Goal: Task Accomplishment & Management: Use online tool/utility

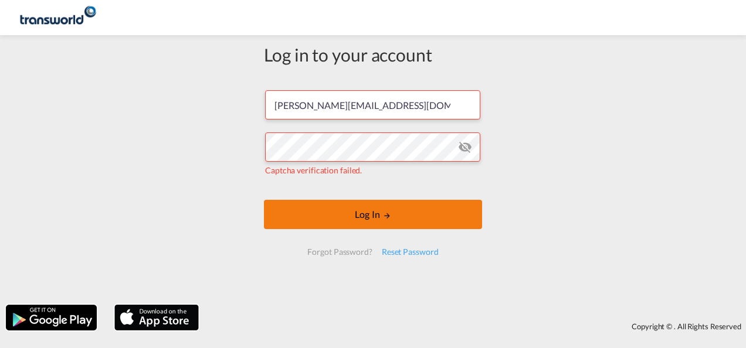
click at [368, 212] on button "Log In" at bounding box center [373, 214] width 218 height 29
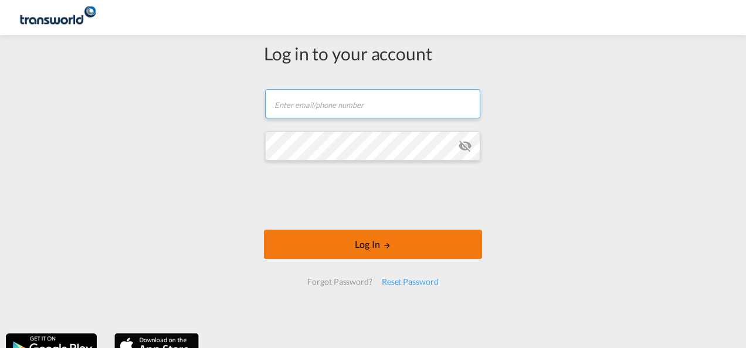
type input "[PERSON_NAME][EMAIL_ADDRESS][DOMAIN_NAME]"
click at [369, 246] on button "Log In" at bounding box center [373, 244] width 218 height 29
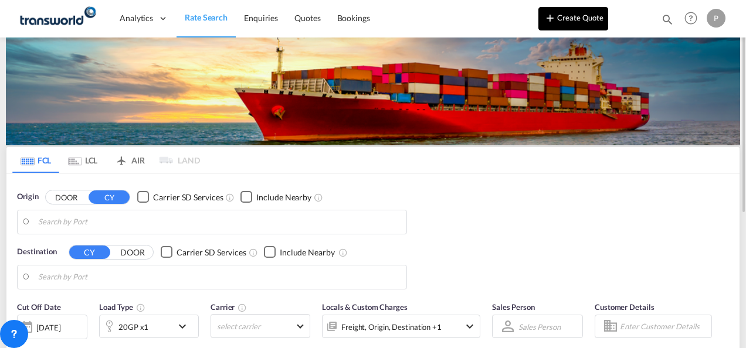
click at [583, 21] on button "Create Quote" at bounding box center [573, 18] width 70 height 23
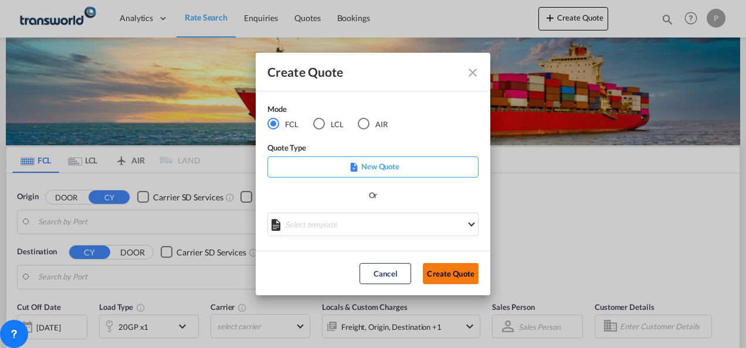
click at [455, 276] on button "Create Quote" at bounding box center [451, 273] width 56 height 21
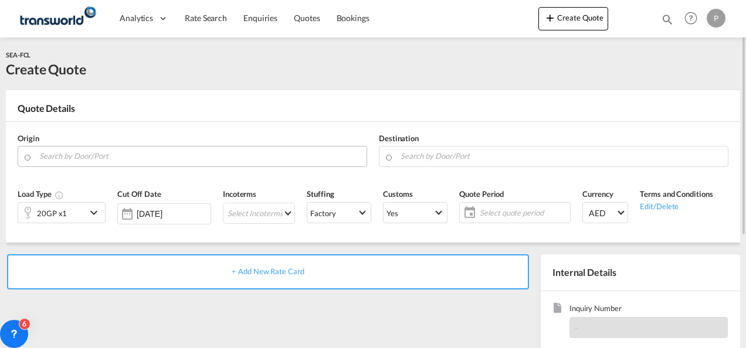
click at [121, 159] on input "Search by Door/Port" at bounding box center [199, 156] width 321 height 21
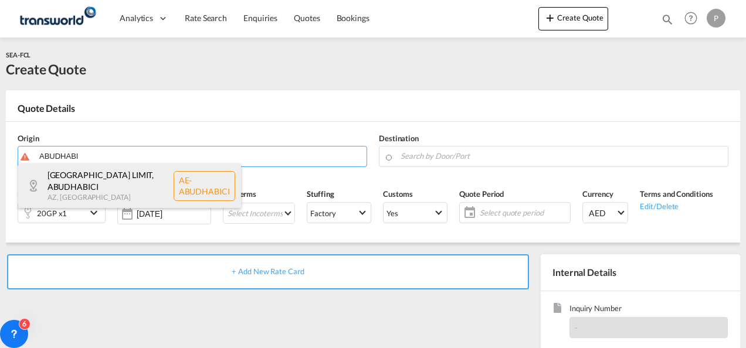
click at [101, 188] on div "[GEOGRAPHIC_DATA] LIMIT , [GEOGRAPHIC_DATA] AZ , [GEOGRAPHIC_DATA] AE-[GEOGRAPH…" at bounding box center [129, 186] width 223 height 45
type input "AE-[GEOGRAPHIC_DATA], [GEOGRAPHIC_DATA] LIMIT, [GEOGRAPHIC_DATA]"
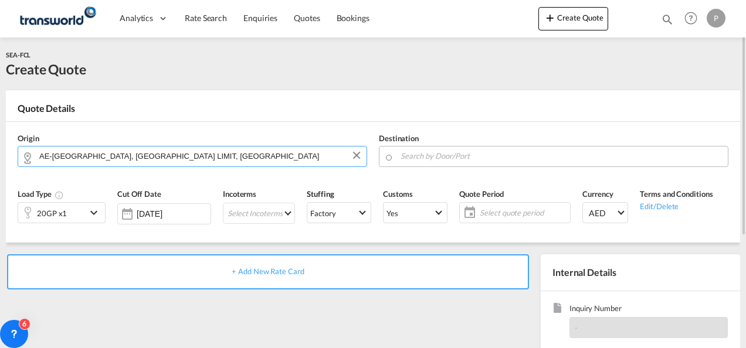
click at [457, 155] on input "Search by Door/Port" at bounding box center [560, 156] width 321 height 21
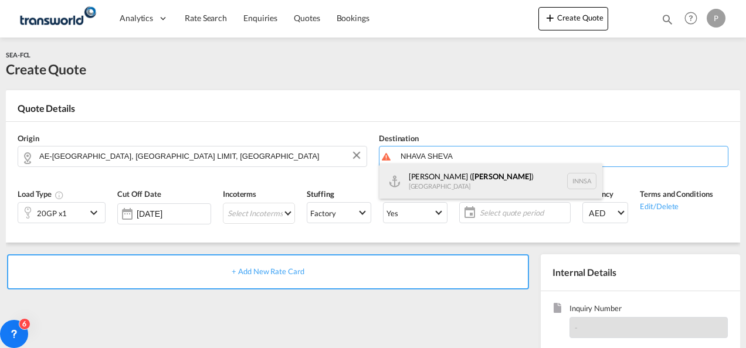
click at [467, 177] on div "Jawaharlal Nehru ( Nhava Sheva ) India INNSA" at bounding box center [490, 181] width 223 height 35
type input "Jawaharlal Nehru (Nhava Sheva), INNSA"
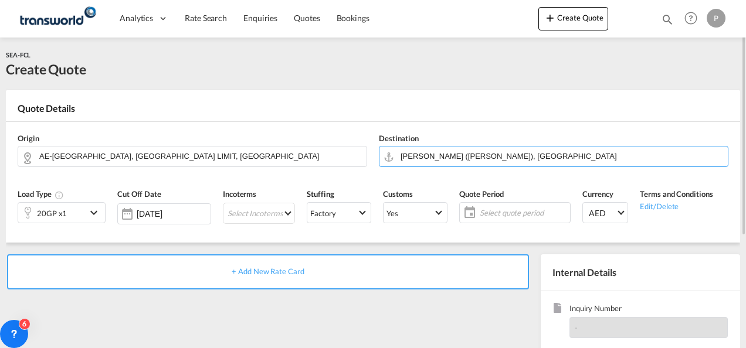
click at [91, 214] on md-icon "icon-chevron-down" at bounding box center [96, 213] width 18 height 14
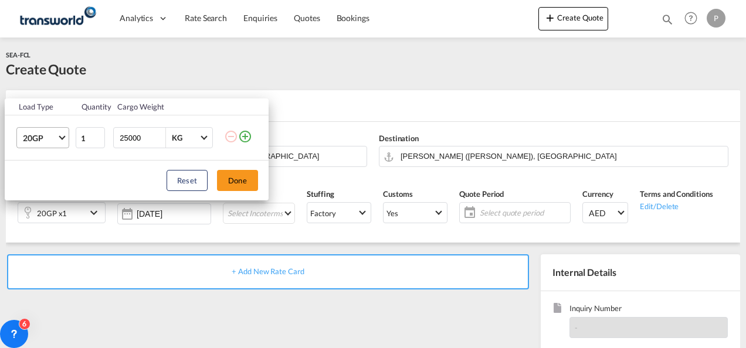
click at [64, 140] on md-select-value "20GP" at bounding box center [45, 138] width 47 height 20
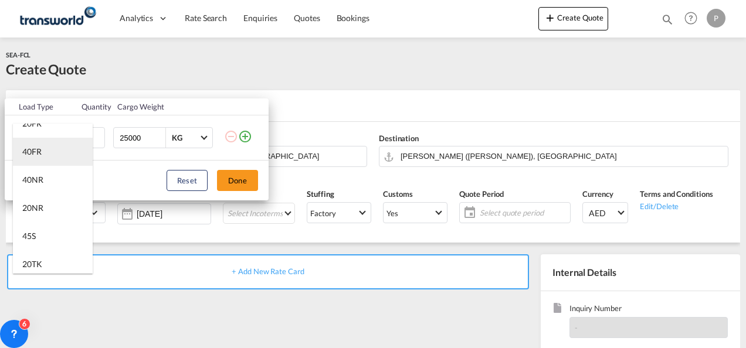
scroll to position [293, 0]
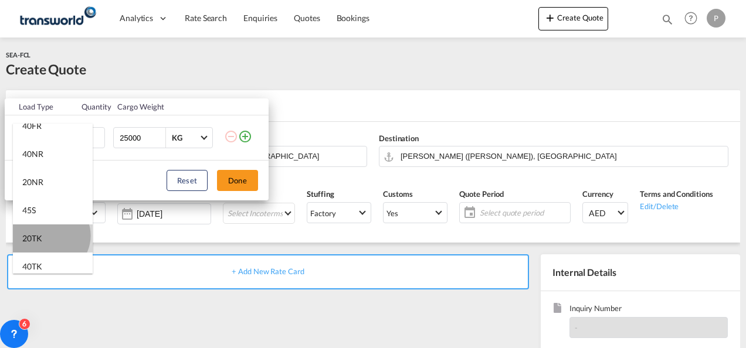
click at [49, 236] on md-option "20TK" at bounding box center [53, 239] width 80 height 28
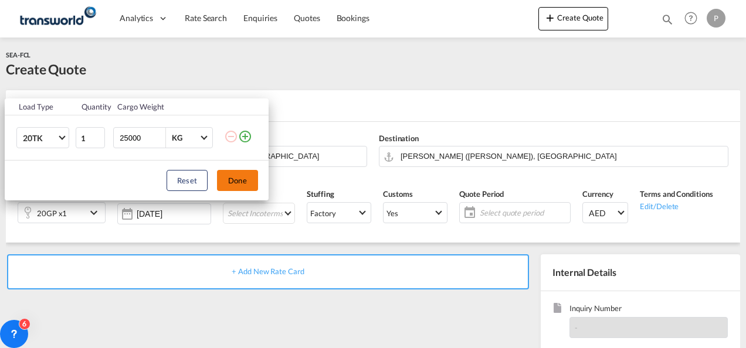
click at [237, 175] on button "Done" at bounding box center [237, 180] width 41 height 21
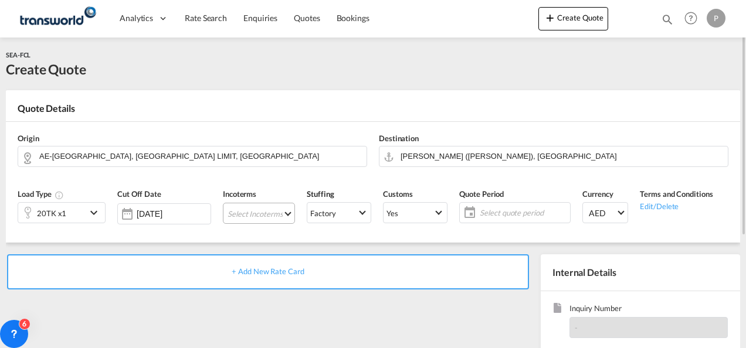
click at [253, 211] on md-select "Select Incoterms CIP - export Carriage and Insurance Paid to EXW - import Ex Wo…" at bounding box center [259, 213] width 72 height 21
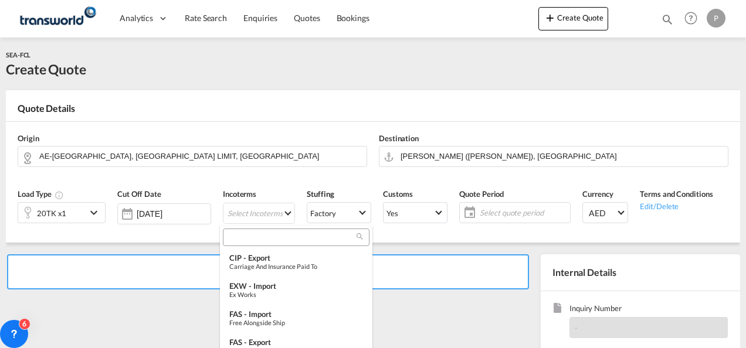
click at [253, 237] on input "search" at bounding box center [291, 237] width 130 height 11
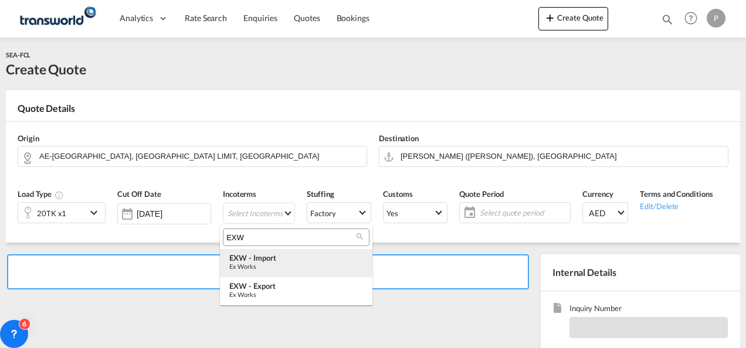
type input "EXW"
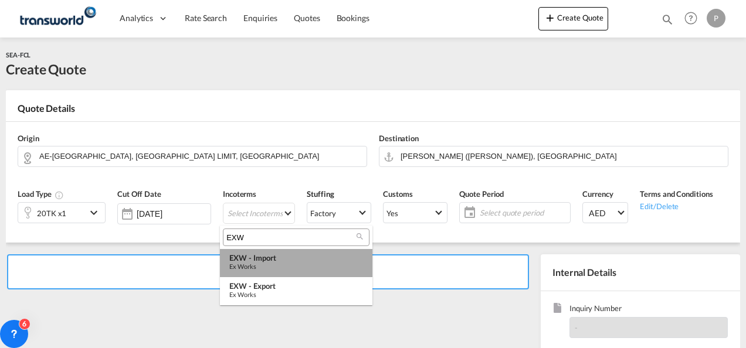
click at [282, 260] on div "EXW - import" at bounding box center [296, 257] width 134 height 9
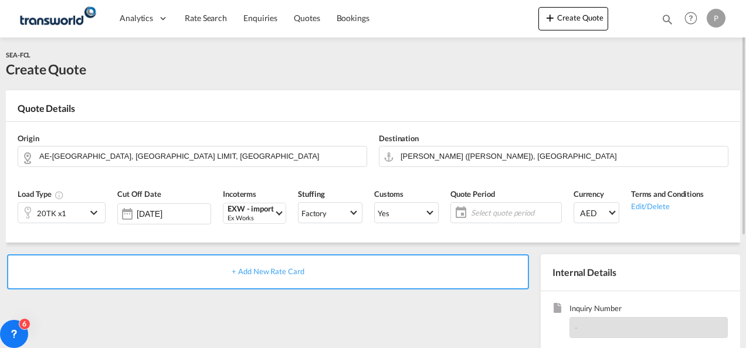
click at [498, 210] on span "Select quote period" at bounding box center [514, 213] width 87 height 11
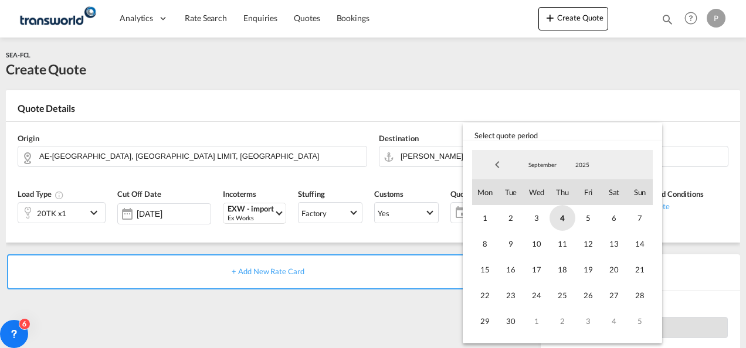
click at [562, 217] on span "4" at bounding box center [562, 218] width 26 height 26
click at [514, 324] on span "30" at bounding box center [511, 321] width 26 height 26
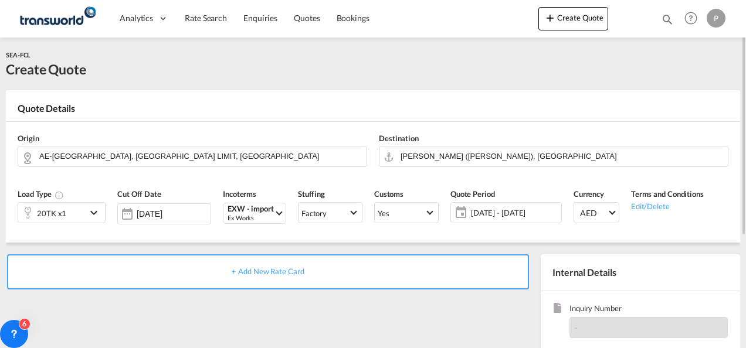
scroll to position [117, 0]
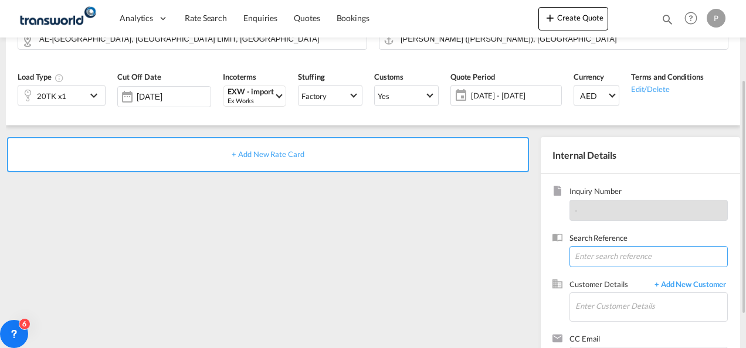
click at [592, 258] on input at bounding box center [648, 256] width 158 height 21
paste input "CHP0181228"
type input "CHP0181228"
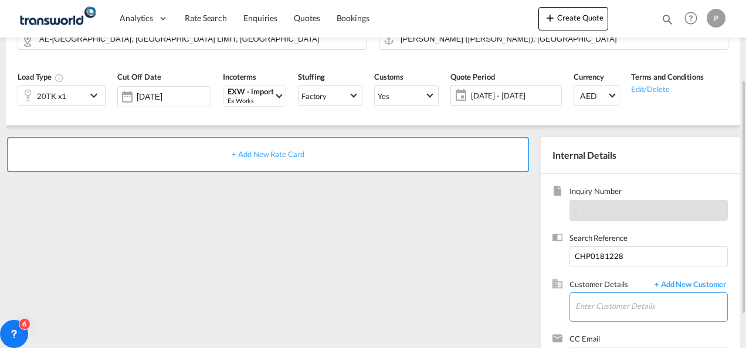
click at [605, 306] on input "Enter Customer Details" at bounding box center [651, 306] width 152 height 26
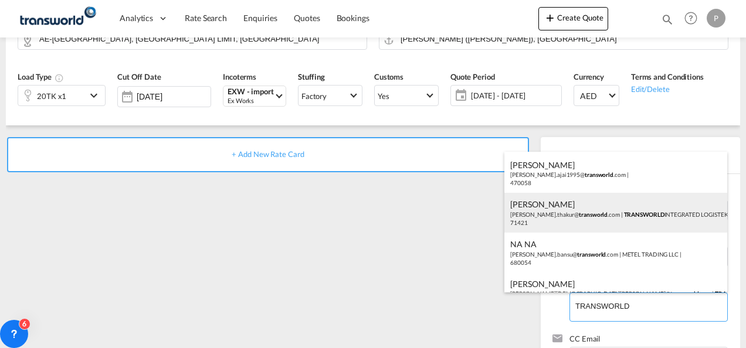
click at [651, 219] on div "MAHENDRA THAKUR mahendra.thakur@ transworld .com | TRANSWORLD INTEGRATED LOGIST…" at bounding box center [615, 213] width 223 height 40
type input "TRANSWORLD INTEGRATED LOGISTEK PRIVATE LIMITED, MAHENDRA THAKUR, mahendra.thaku…"
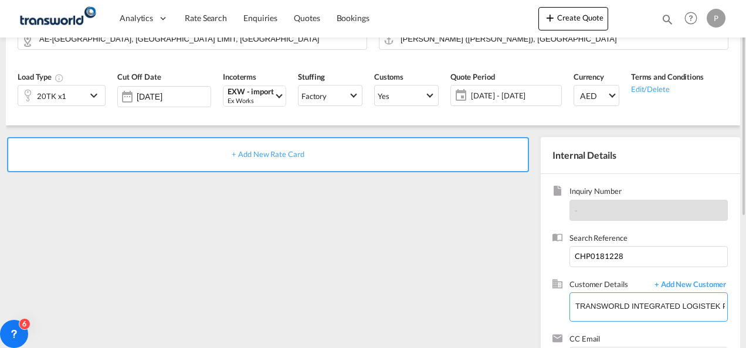
scroll to position [0, 0]
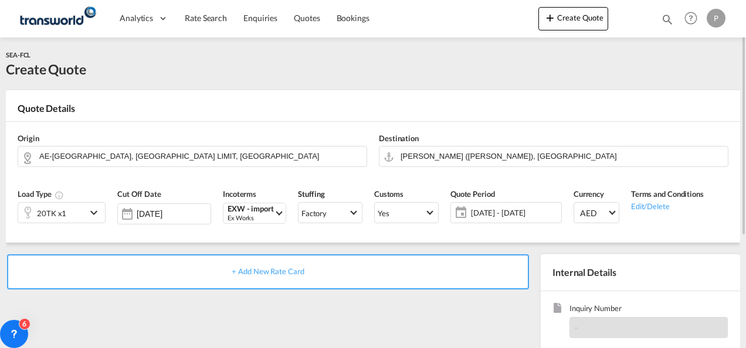
click at [263, 271] on span "+ Add New Rate Card" at bounding box center [268, 271] width 72 height 9
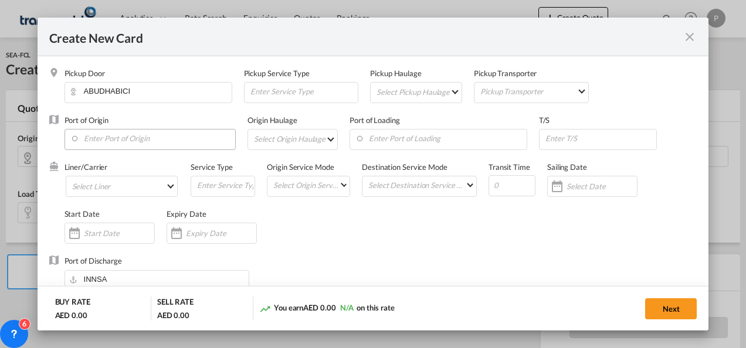
type input "Basic Ocean Freight"
select select "per equipment"
click at [134, 141] on input "Enter Port of Origin" at bounding box center [152, 139] width 165 height 18
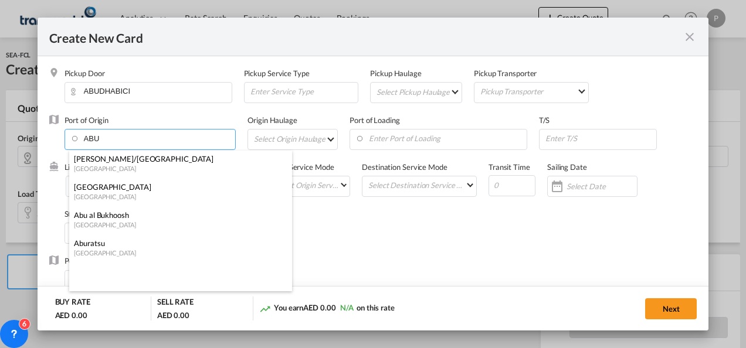
click at [145, 159] on div "Mina Khalifa/Abu Dhabi" at bounding box center [177, 159] width 206 height 11
type input "Mina Khalifa/Abu Dhabi, AEKHL"
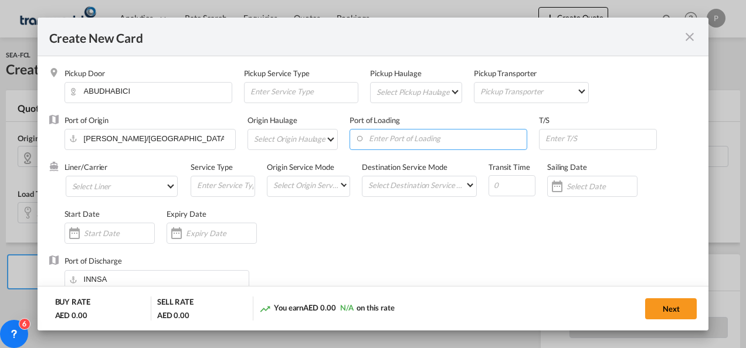
click at [379, 138] on input "Enter Port of Loading" at bounding box center [440, 139] width 171 height 18
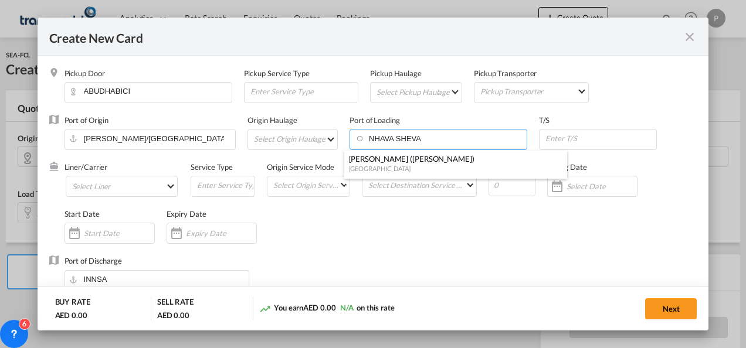
click at [393, 162] on div "Jawaharlal Nehru (Nhava Sheva)" at bounding box center [452, 159] width 206 height 11
type input "Jawaharlal Nehru (Nhava Sheva), INNSA"
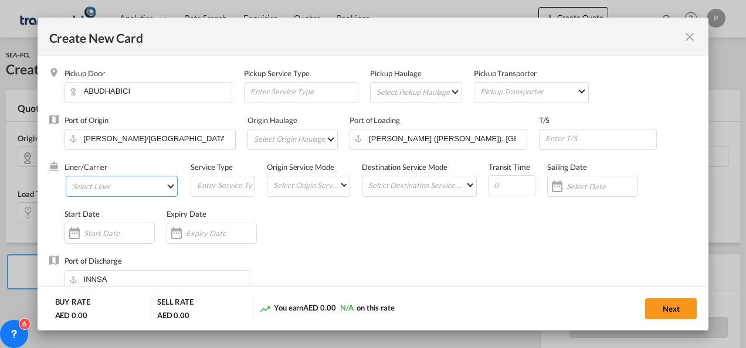
click at [130, 182] on md-select "Select Liner 2HM LOGISTICS D.O.O 2HM LOGISTICS D.O.O. / TDWC-CAPODISTRI 2HM LOG…" at bounding box center [122, 186] width 113 height 21
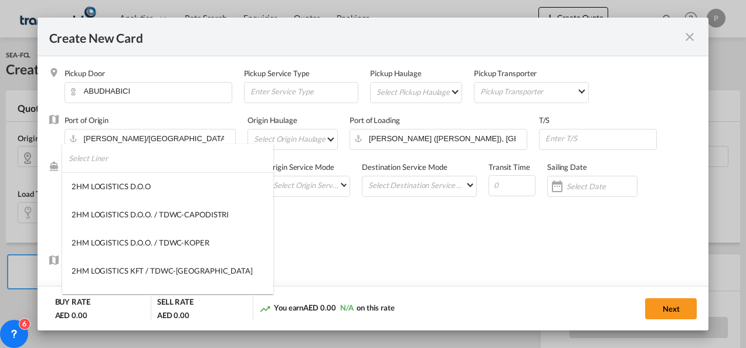
click at [130, 158] on input "search" at bounding box center [171, 158] width 205 height 28
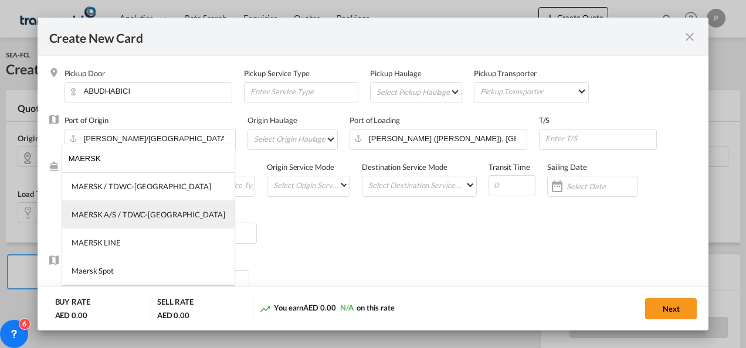
type input "MAERSK"
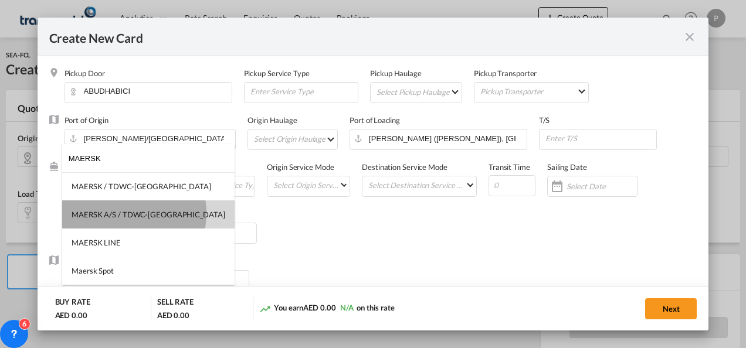
click at [134, 213] on div "MAERSK A/S / TDWC-DUBAI" at bounding box center [149, 214] width 154 height 11
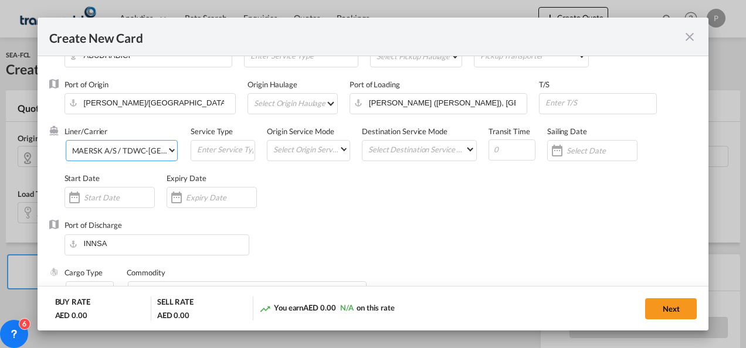
scroll to position [59, 0]
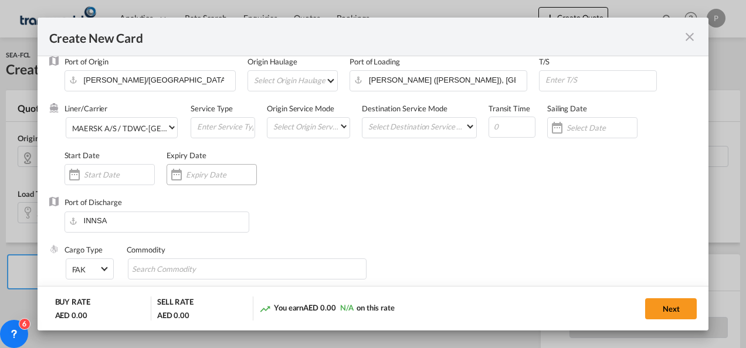
click at [226, 177] on input "Create New CardPickup ..." at bounding box center [221, 174] width 70 height 9
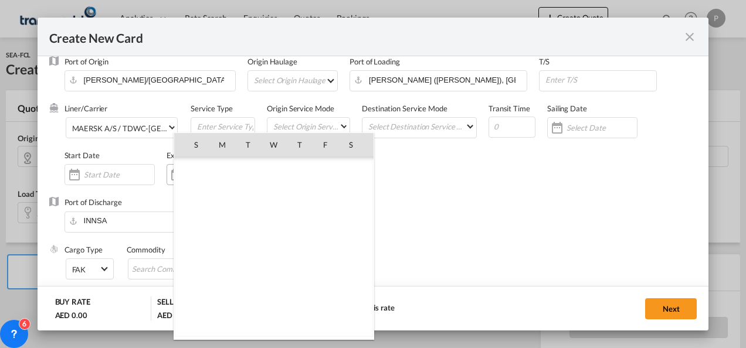
scroll to position [271557, 0]
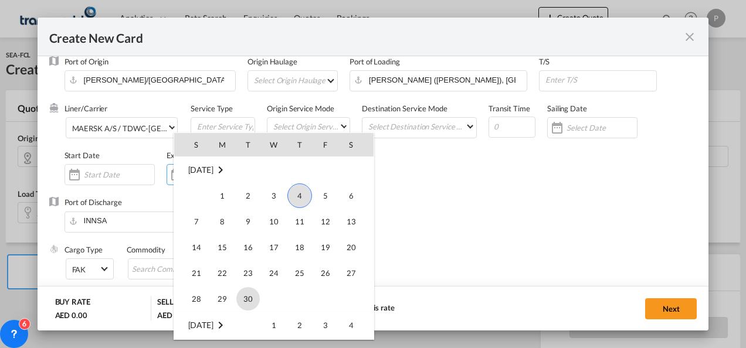
click at [249, 297] on span "30" at bounding box center [247, 298] width 23 height 23
type input "30 Sep 2025"
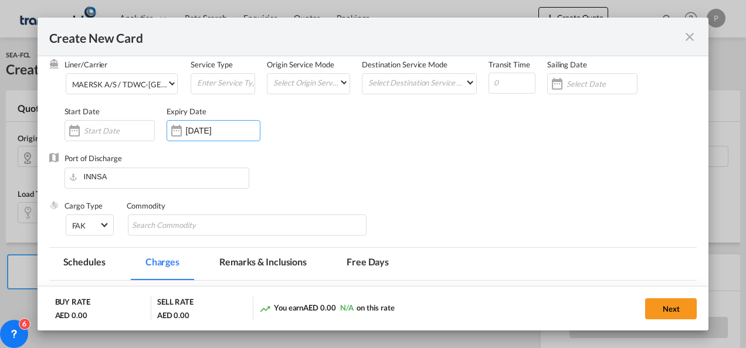
scroll to position [117, 0]
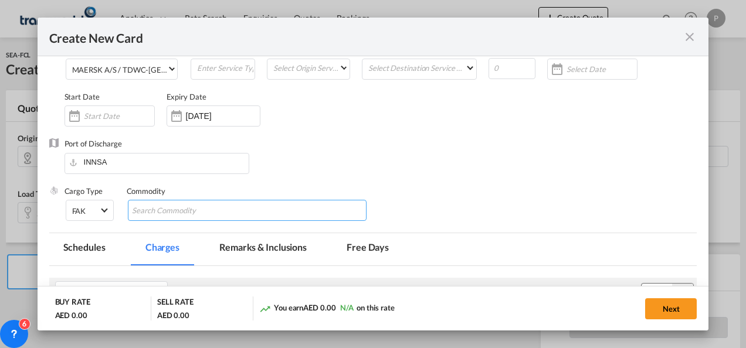
click at [230, 211] on md-chips-wrap "Chips container with autocompletion. Enter the text area, type text to search, …" at bounding box center [247, 210] width 239 height 21
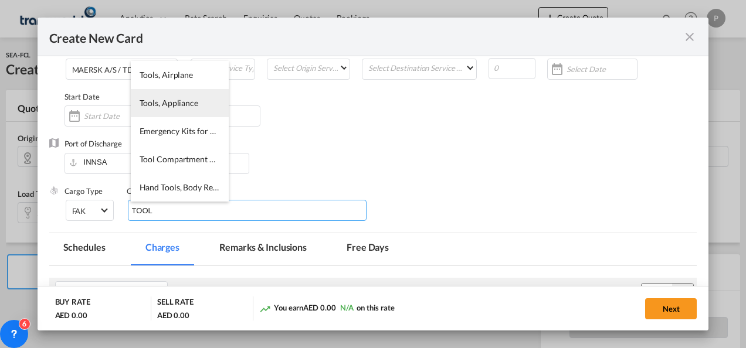
type input "TOOL"
click at [168, 101] on span "Tools, Appliance" at bounding box center [169, 103] width 59 height 10
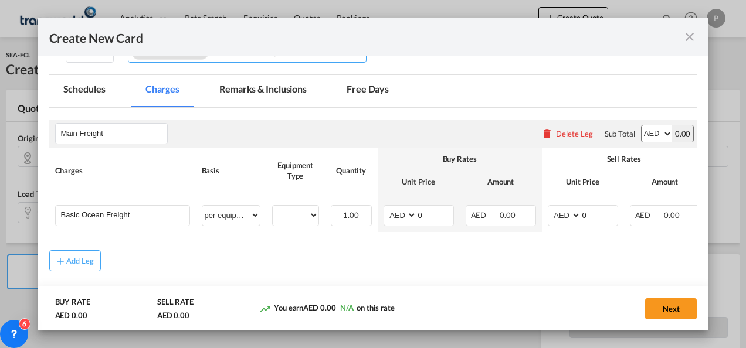
scroll to position [293, 0]
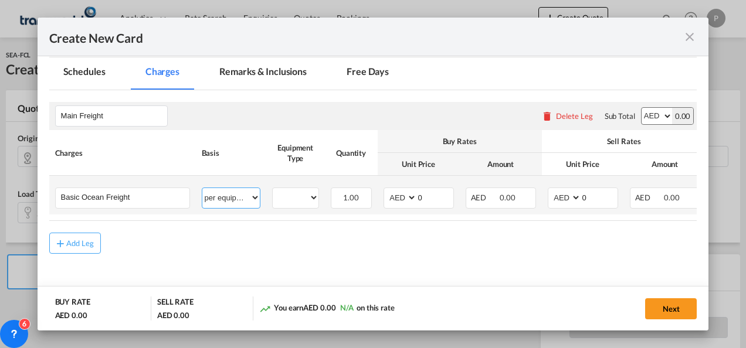
click at [255, 199] on select "per equipment per container per B/L per shipping bill per shipment % on freight…" at bounding box center [230, 197] width 57 height 19
select select "per shipment"
click at [202, 188] on select "per equipment per container per B/L per shipping bill per shipment % on freight…" at bounding box center [230, 197] width 57 height 19
click at [437, 198] on input "0" at bounding box center [435, 197] width 36 height 18
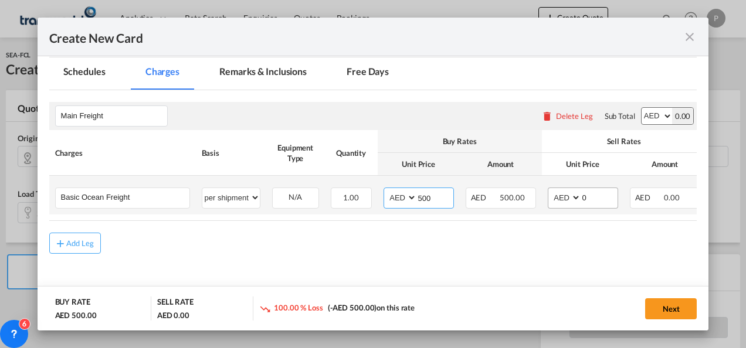
type input "500"
click at [600, 200] on input "0" at bounding box center [599, 197] width 36 height 18
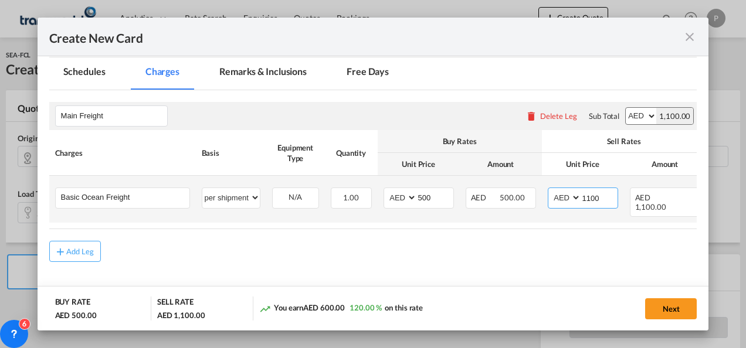
type input "1100"
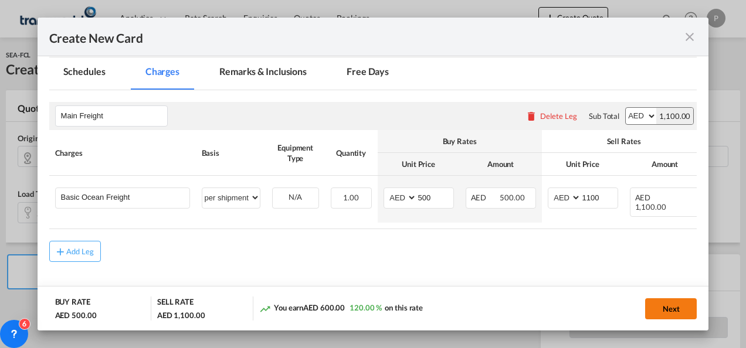
click at [673, 310] on button "Next" at bounding box center [671, 308] width 52 height 21
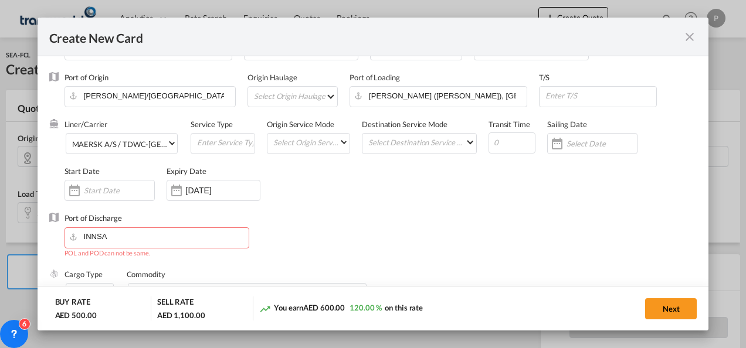
scroll to position [59, 0]
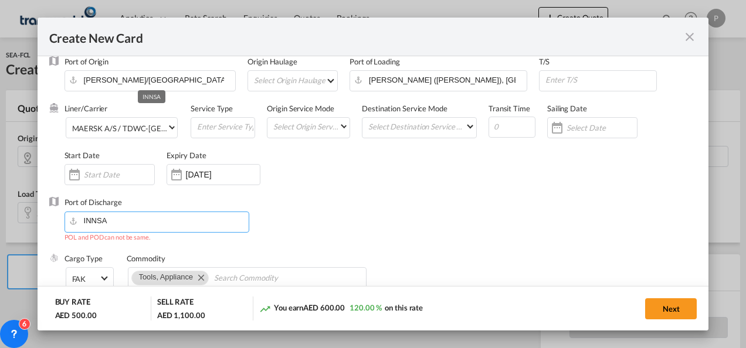
click at [118, 221] on input "INNSA" at bounding box center [159, 221] width 178 height 18
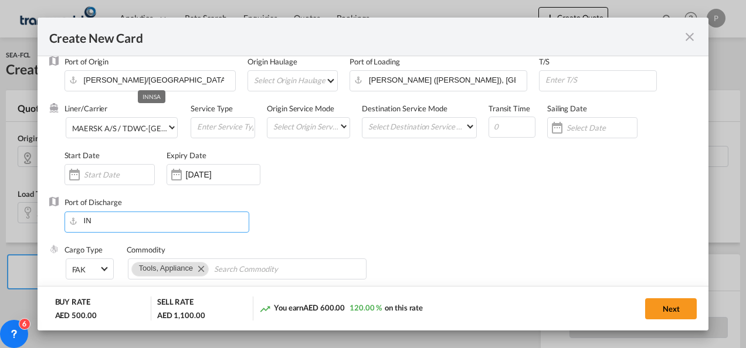
type input "I"
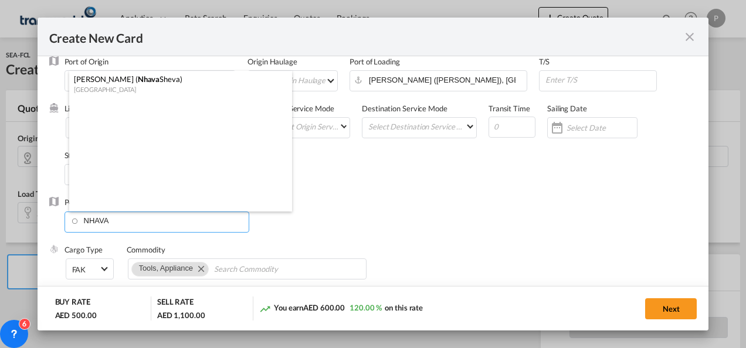
click at [164, 81] on div "Jawaharlal Nehru ( Nhava Sheva)" at bounding box center [177, 79] width 206 height 11
type input "Jawaharlal Nehru (Nhava Sheva), INNSA"
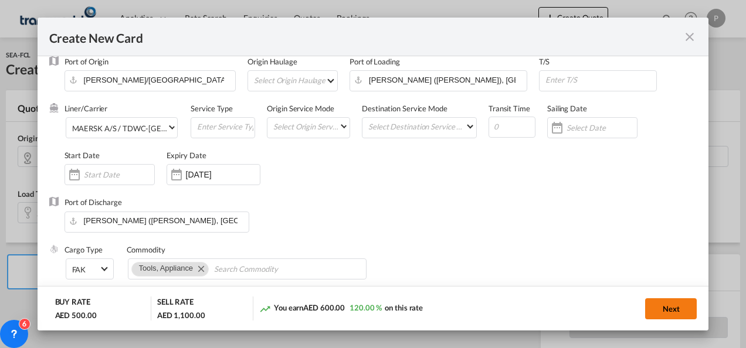
click at [669, 305] on button "Next" at bounding box center [671, 308] width 52 height 21
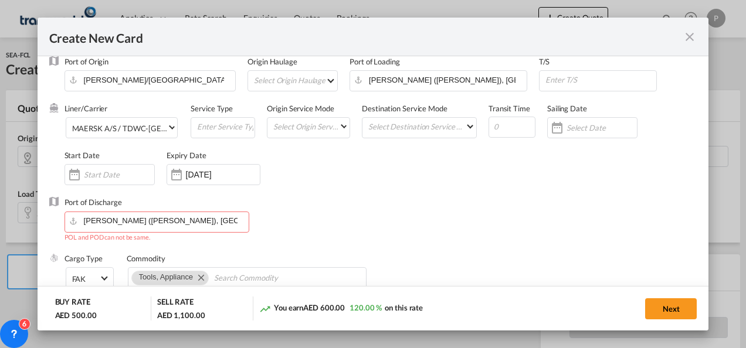
scroll to position [0, 0]
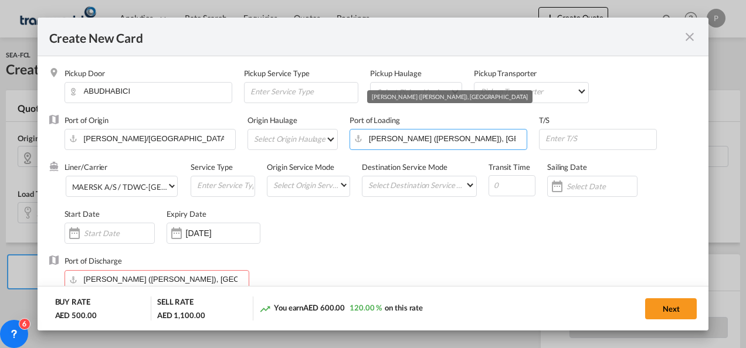
click at [497, 137] on input "Jawaharlal Nehru (Nhava Sheva), INNSA" at bounding box center [440, 139] width 171 height 18
drag, startPoint x: 497, startPoint y: 138, endPoint x: 341, endPoint y: 138, distance: 155.9
click at [349, 138] on md-input-container "Jawaharlal Nehru (Nhava Sheva), INNSA" at bounding box center [438, 139] width 178 height 21
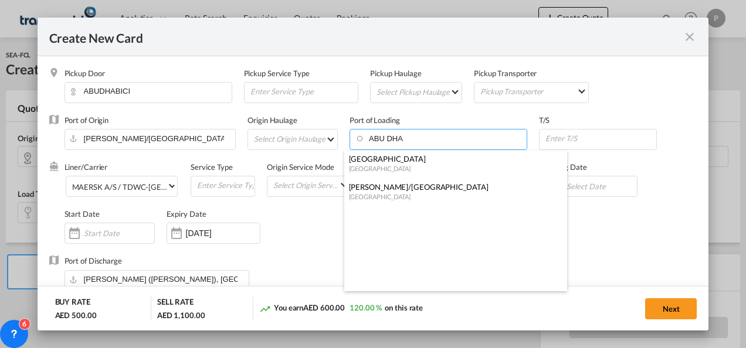
click at [378, 193] on div "United Arab Emirates" at bounding box center [452, 196] width 206 height 9
type input "Mina Khalifa/Abu Dhabi, AEKHL"
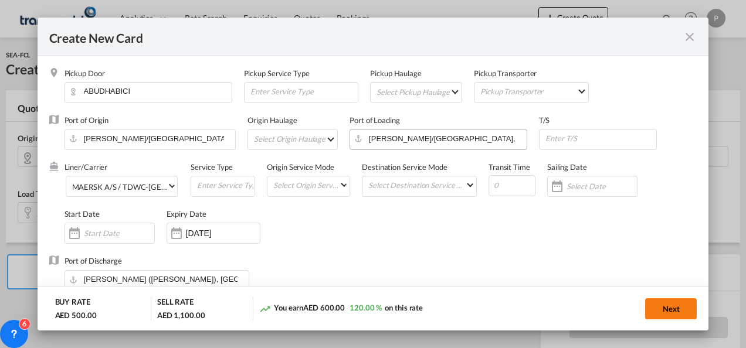
click at [669, 310] on button "Next" at bounding box center [671, 308] width 52 height 21
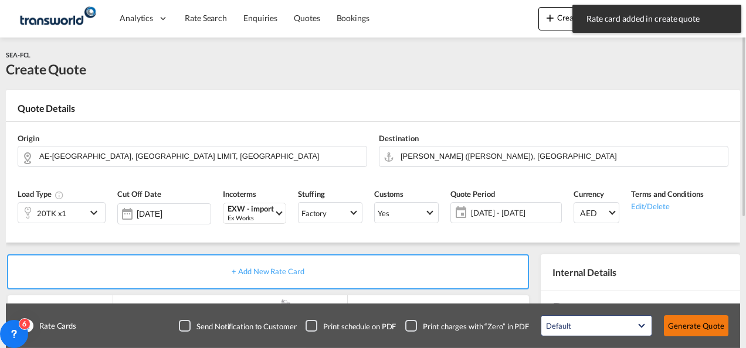
click at [709, 328] on button "Generate Quote" at bounding box center [696, 325] width 64 height 21
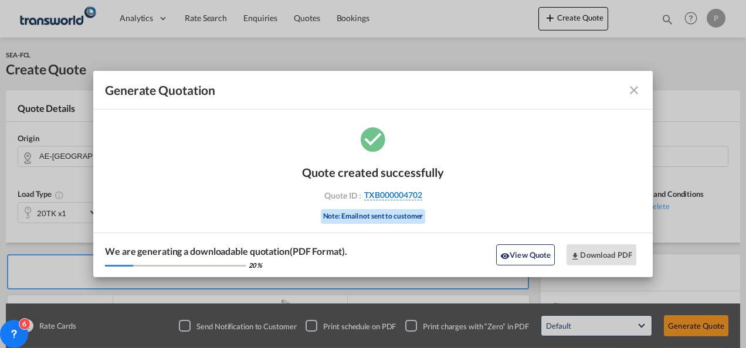
click at [405, 193] on span "TXB000004702" at bounding box center [393, 195] width 58 height 11
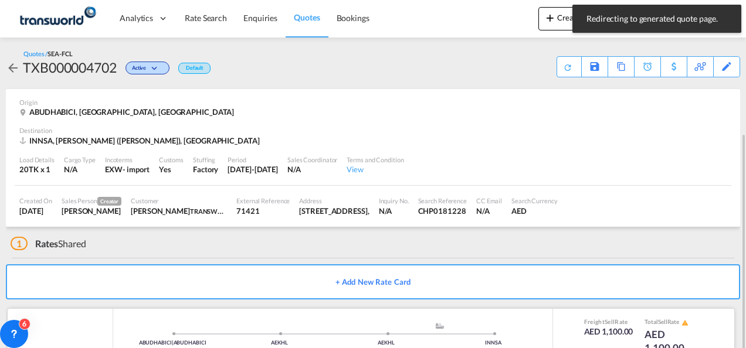
scroll to position [73, 0]
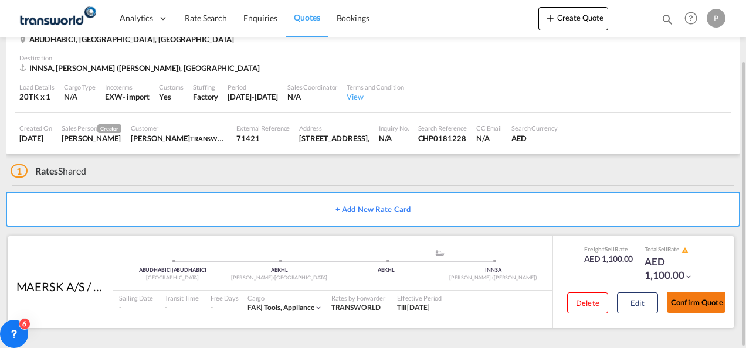
click at [696, 297] on button "Confirm Quote" at bounding box center [696, 302] width 59 height 21
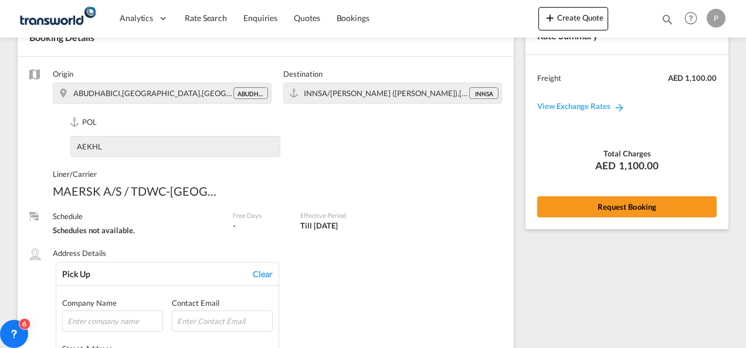
scroll to position [868, 0]
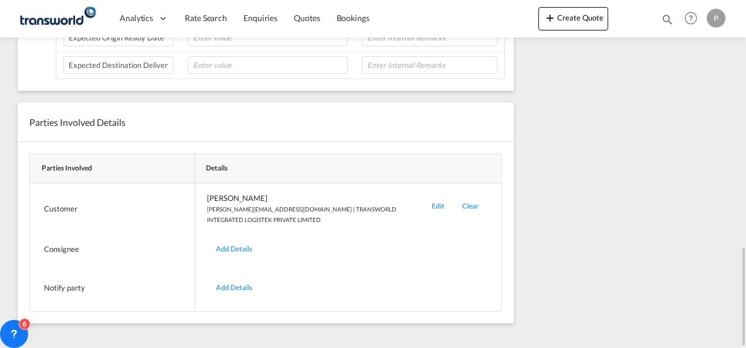
click at [441, 199] on div "Edit" at bounding box center [438, 209] width 30 height 32
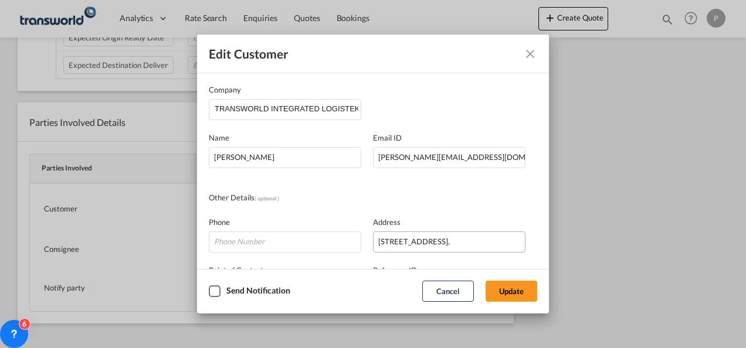
scroll to position [138, 0]
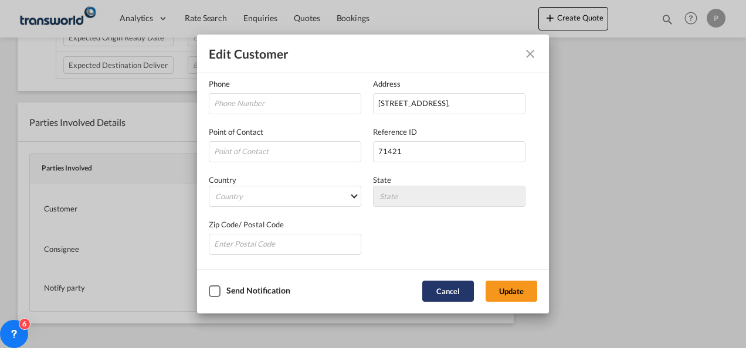
click at [450, 285] on button "Cancel" at bounding box center [448, 291] width 52 height 21
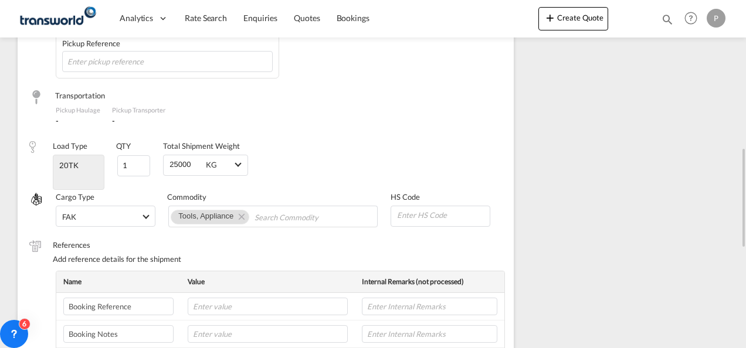
scroll to position [164, 0]
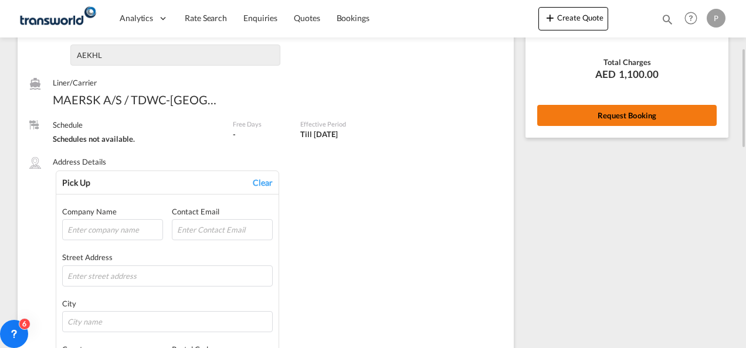
click at [611, 111] on button "Request Booking" at bounding box center [626, 115] width 179 height 21
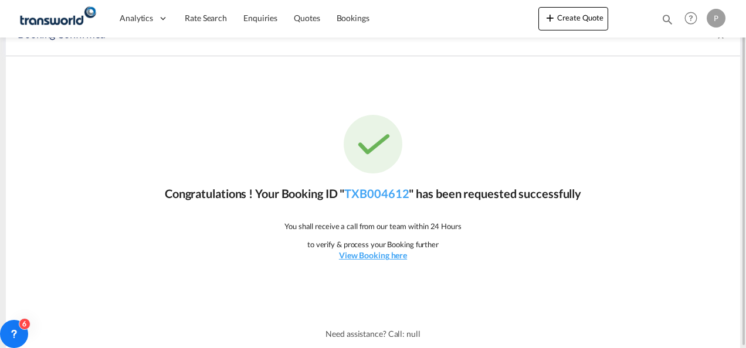
scroll to position [22, 0]
click at [378, 192] on link "TXB004612" at bounding box center [376, 194] width 64 height 14
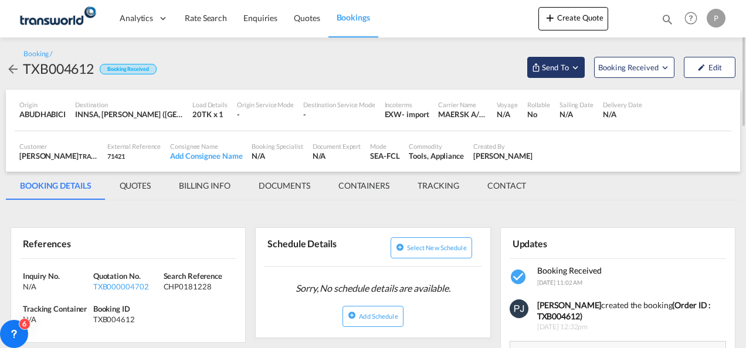
click at [577, 68] on md-icon "Open demo menu" at bounding box center [575, 67] width 11 height 11
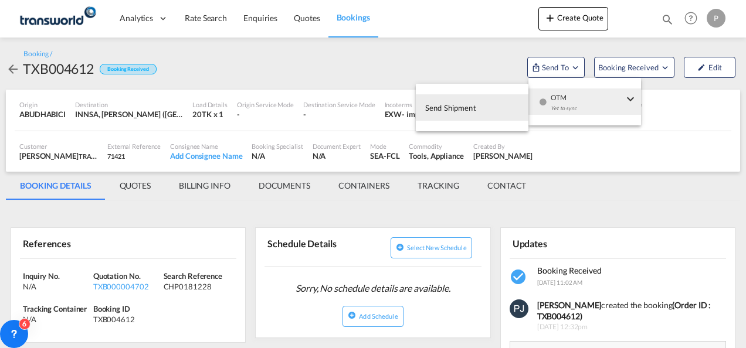
click at [473, 108] on span "Send Shipment" at bounding box center [450, 107] width 51 height 19
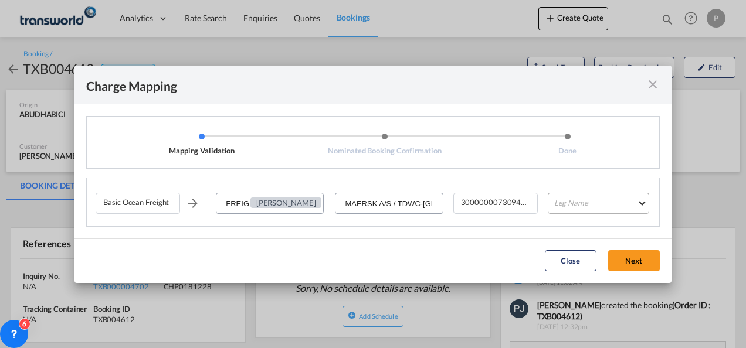
click at [590, 203] on md-select "Leg Name HANDLING ORIGIN VESSEL HANDLING DESTINATION OTHERS TL PICK UP CUSTOMS …" at bounding box center [598, 203] width 101 height 21
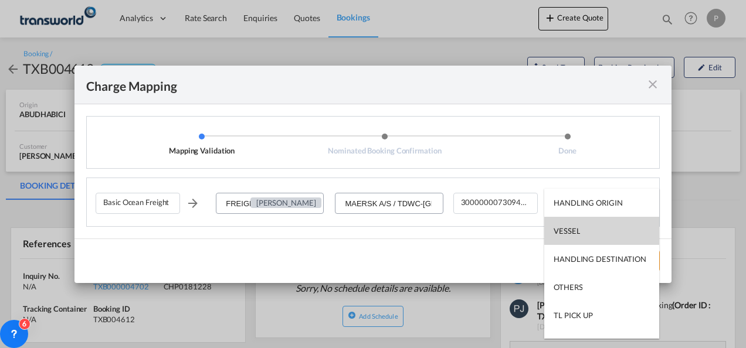
click at [579, 229] on div "VESSEL" at bounding box center [566, 231] width 26 height 11
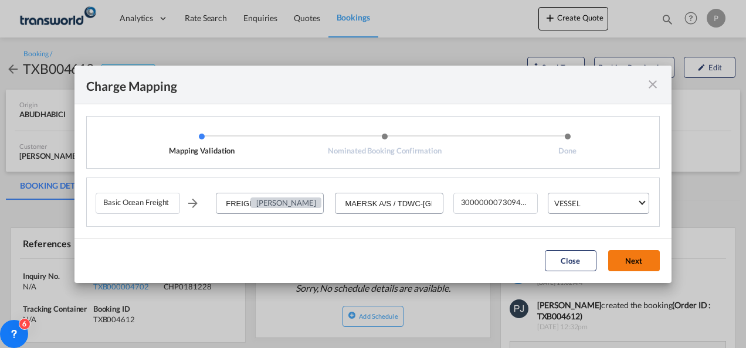
click at [628, 260] on button "Next" at bounding box center [634, 260] width 52 height 21
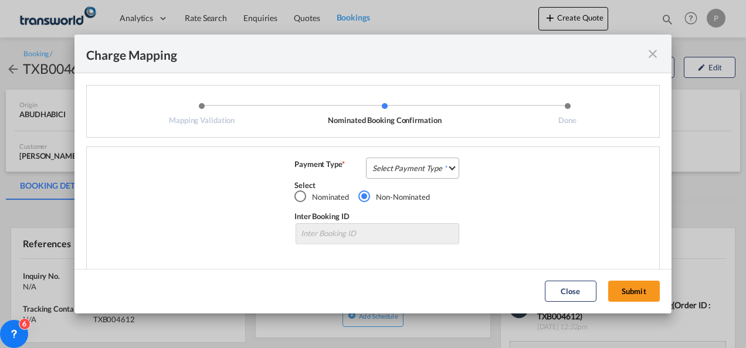
click at [408, 166] on md-select "Select Payment Type COLLECT PREPAID" at bounding box center [412, 168] width 93 height 21
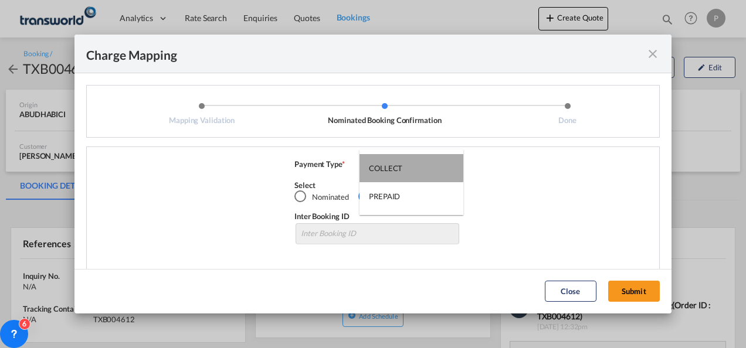
click at [403, 166] on md-option "COLLECT" at bounding box center [411, 168] width 104 height 28
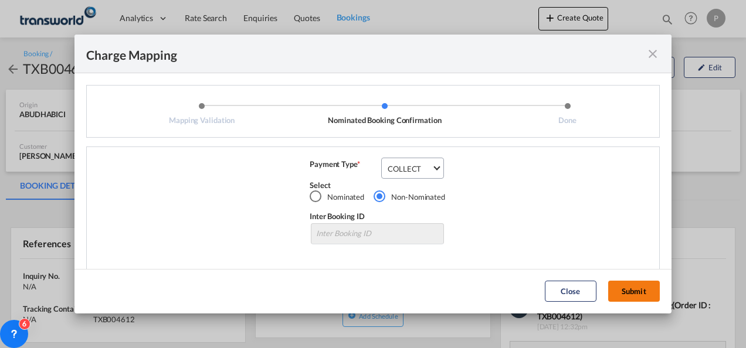
click at [640, 290] on button "Submit" at bounding box center [634, 291] width 52 height 21
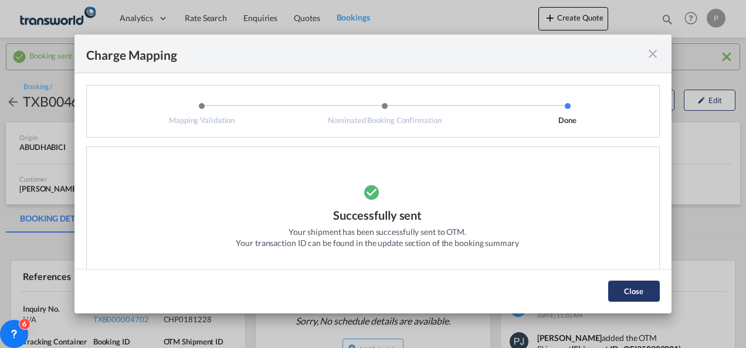
click at [638, 288] on button "Close" at bounding box center [634, 291] width 52 height 21
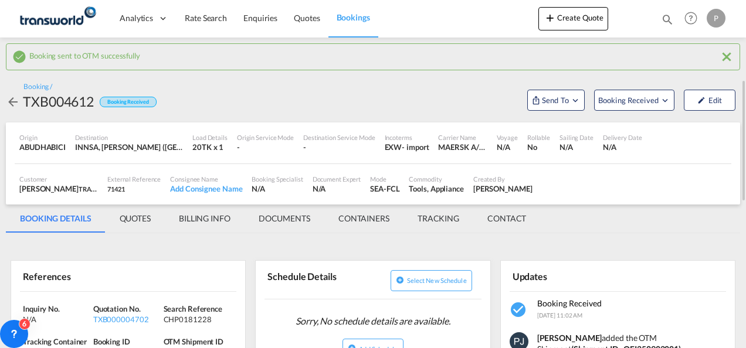
scroll to position [117, 0]
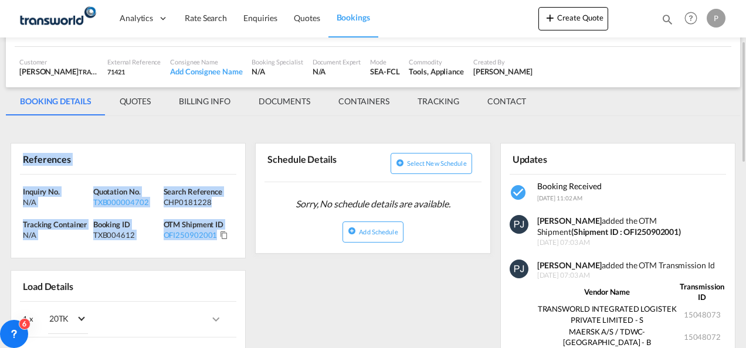
drag, startPoint x: 22, startPoint y: 157, endPoint x: 215, endPoint y: 236, distance: 208.8
click at [215, 236] on div "References Inquiry No. N/A Quotation No. TXB000004702 Search Reference CHP01812…" at bounding box center [128, 200] width 235 height 115
copy div "References Inquiry No. N/A Quotation No. TXB000004702 Search Reference CHP01812…"
